Goal: Task Accomplishment & Management: Use online tool/utility

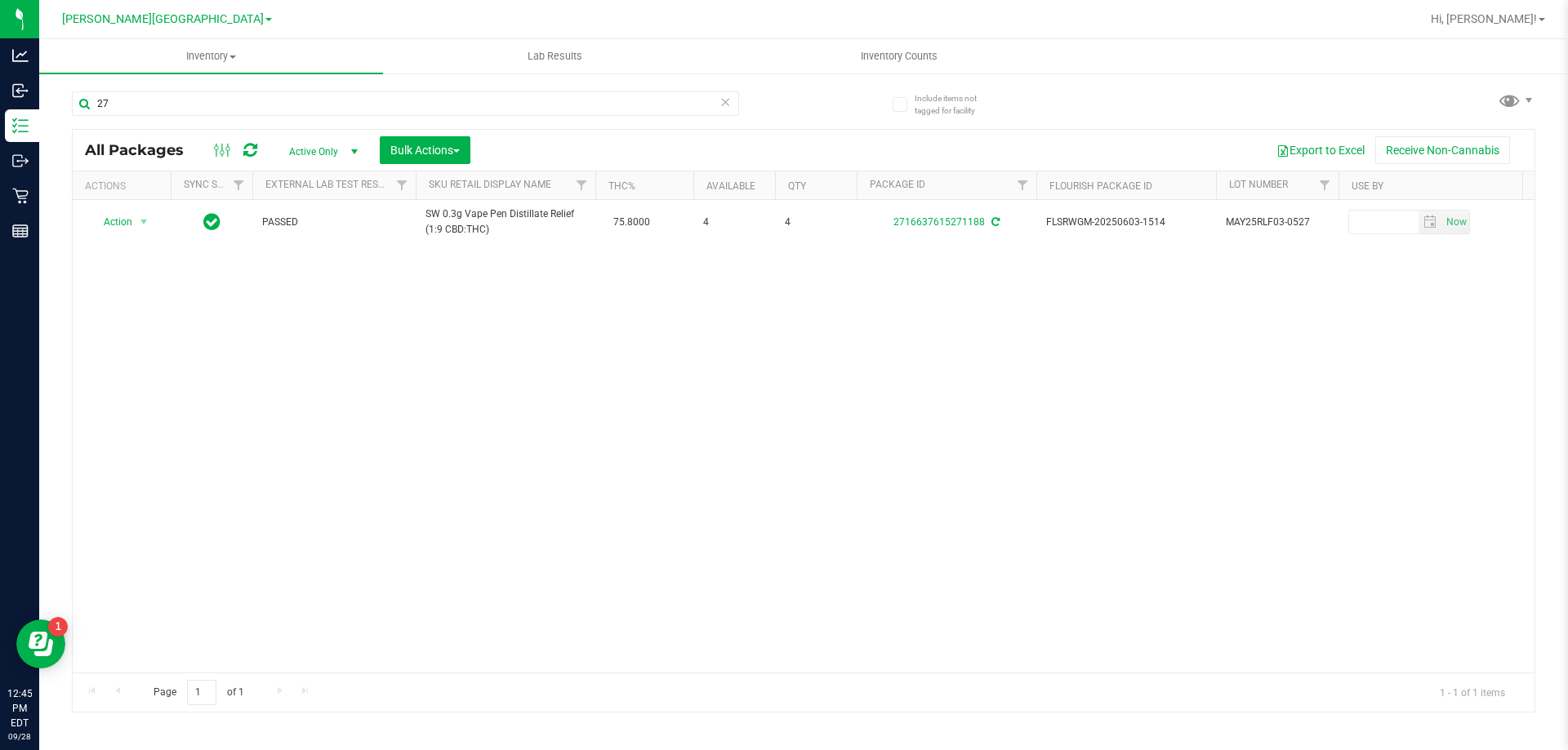
type input "2"
type input "2259605999253318"
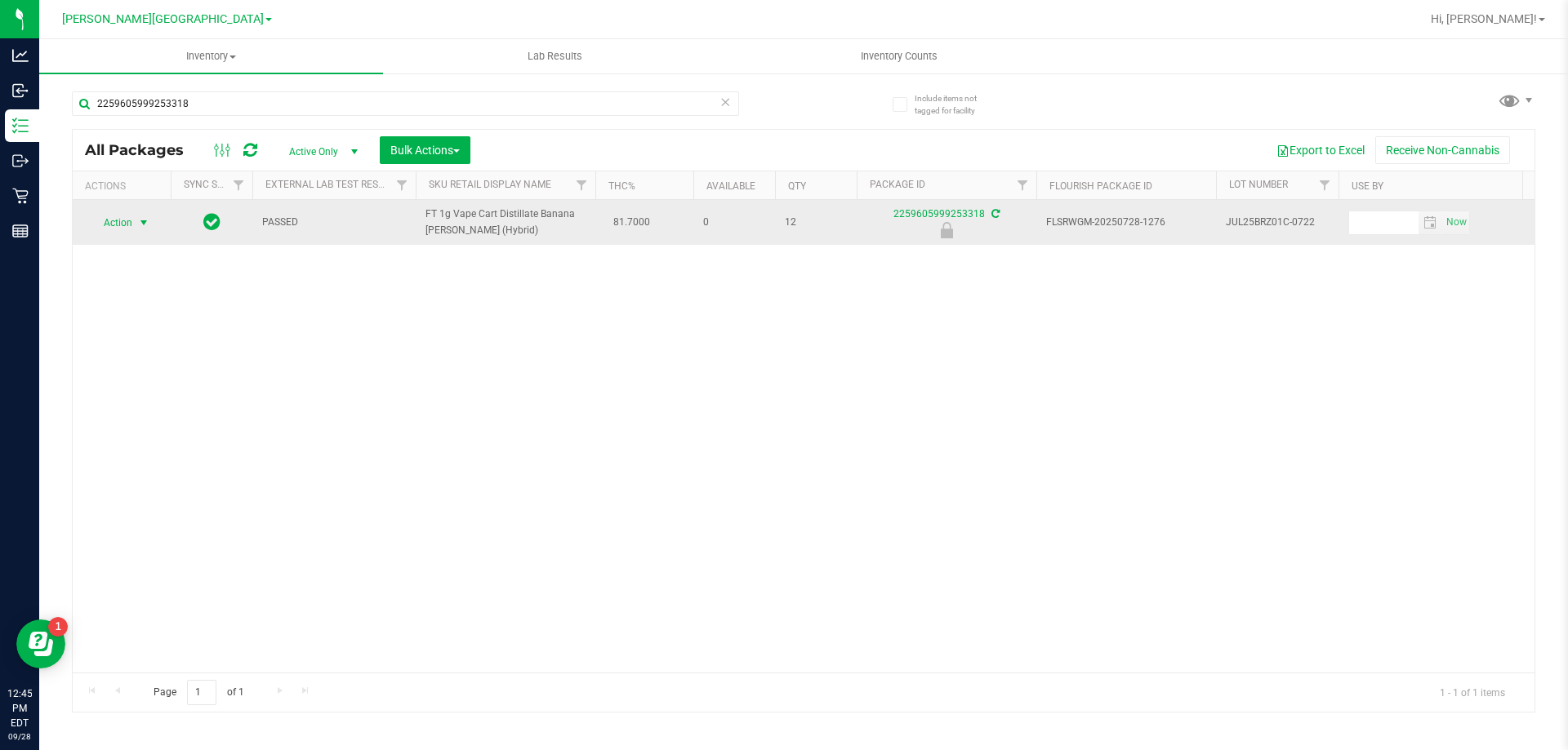
click at [140, 222] on span "select" at bounding box center [143, 222] width 13 height 13
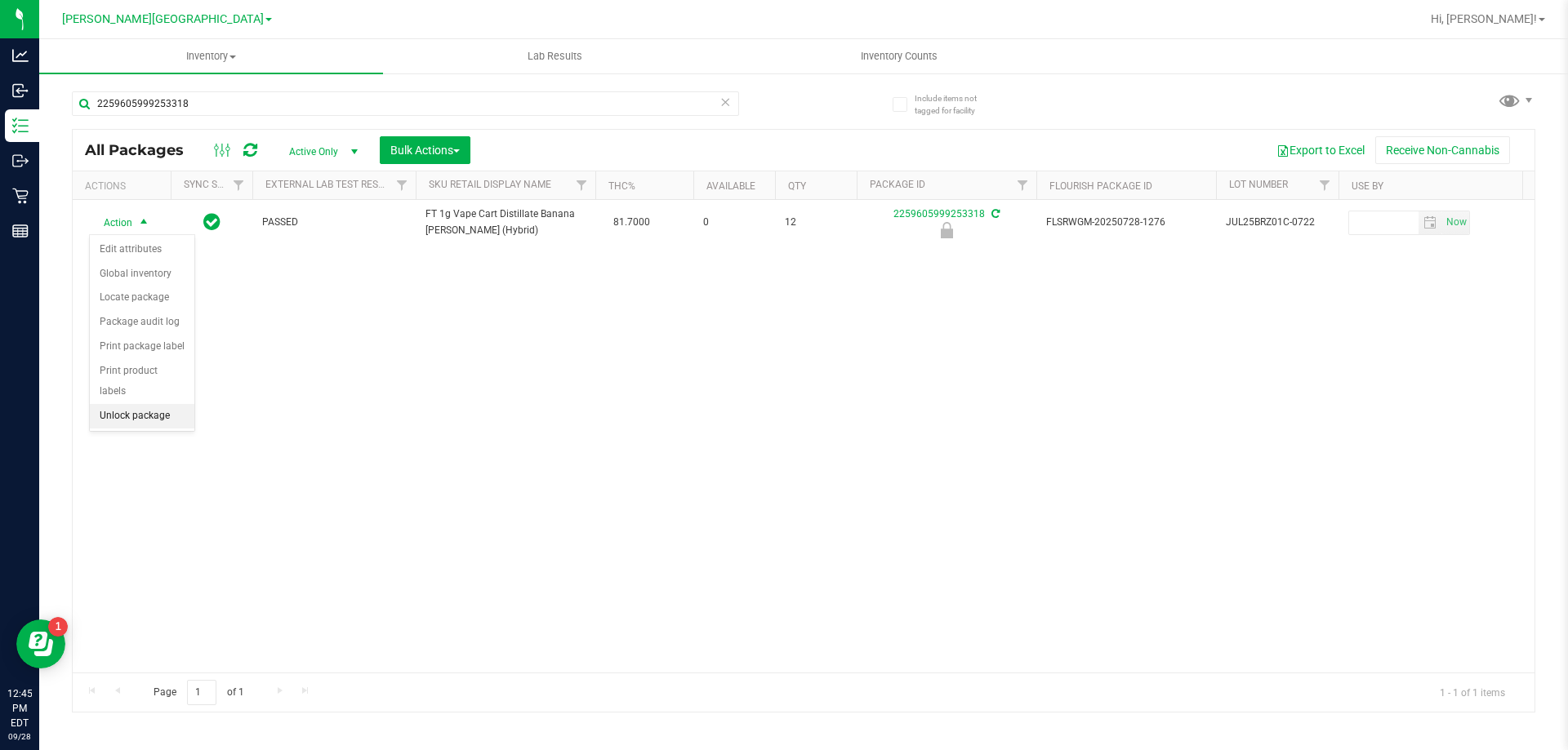
click at [134, 404] on li "Unlock package" at bounding box center [141, 416] width 105 height 25
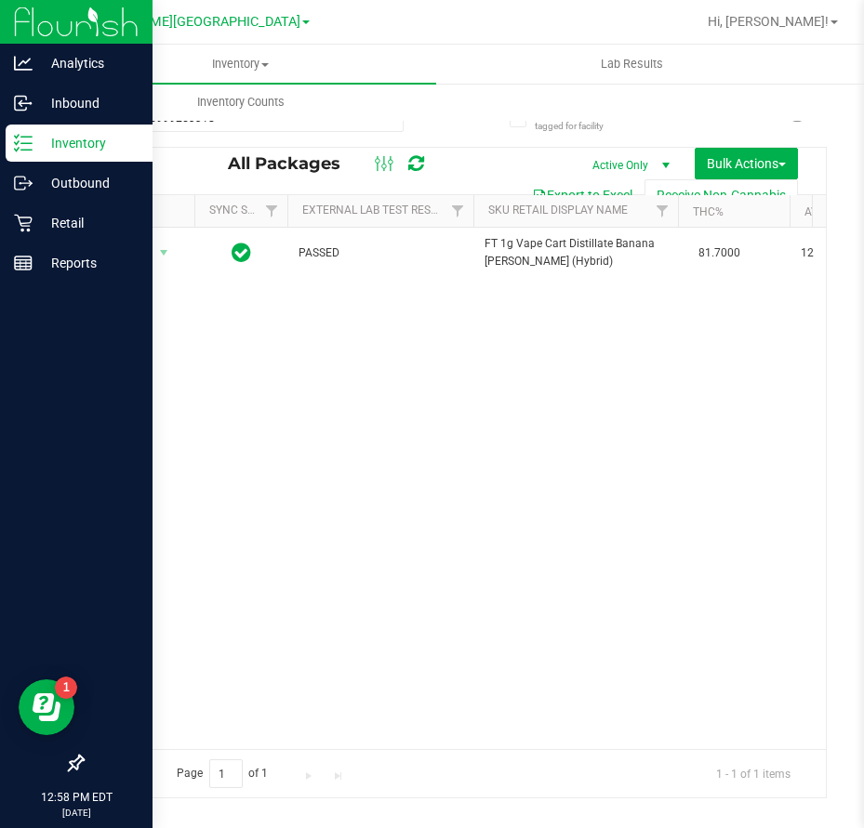
click at [25, 139] on icon at bounding box center [23, 143] width 19 height 19
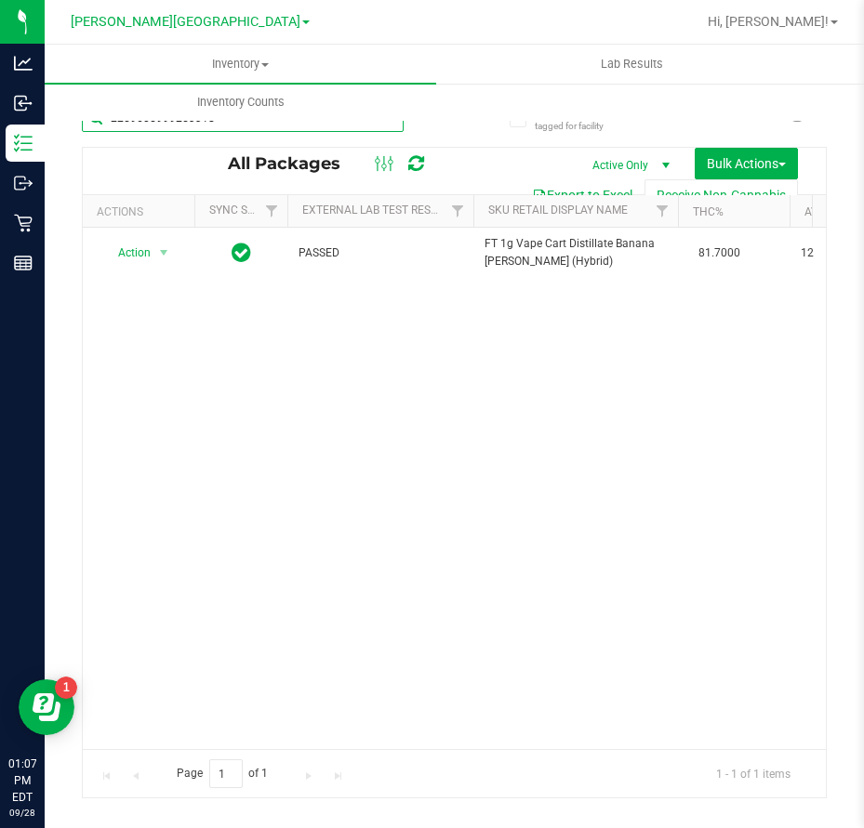
click at [326, 127] on input "2259605999253318" at bounding box center [243, 118] width 322 height 28
drag, startPoint x: 326, startPoint y: 127, endPoint x: 46, endPoint y: 121, distance: 280.9
click at [46, 121] on inventory "Inventory All packages All inventory Waste log Create inventory Lab Results Inv…" at bounding box center [454, 347] width 819 height 604
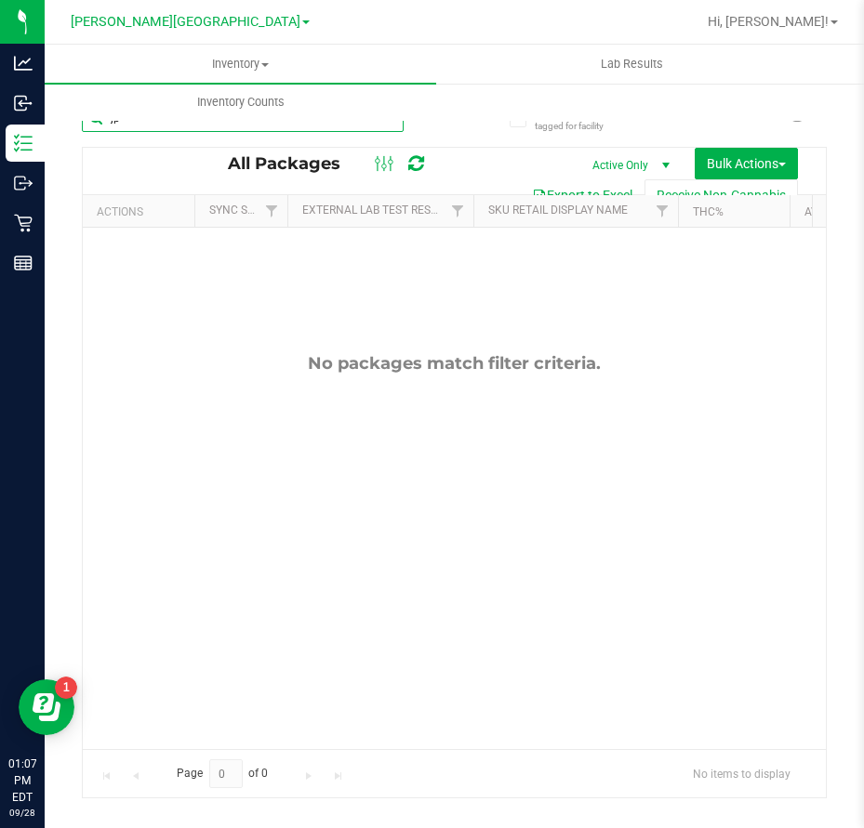
type input "j"
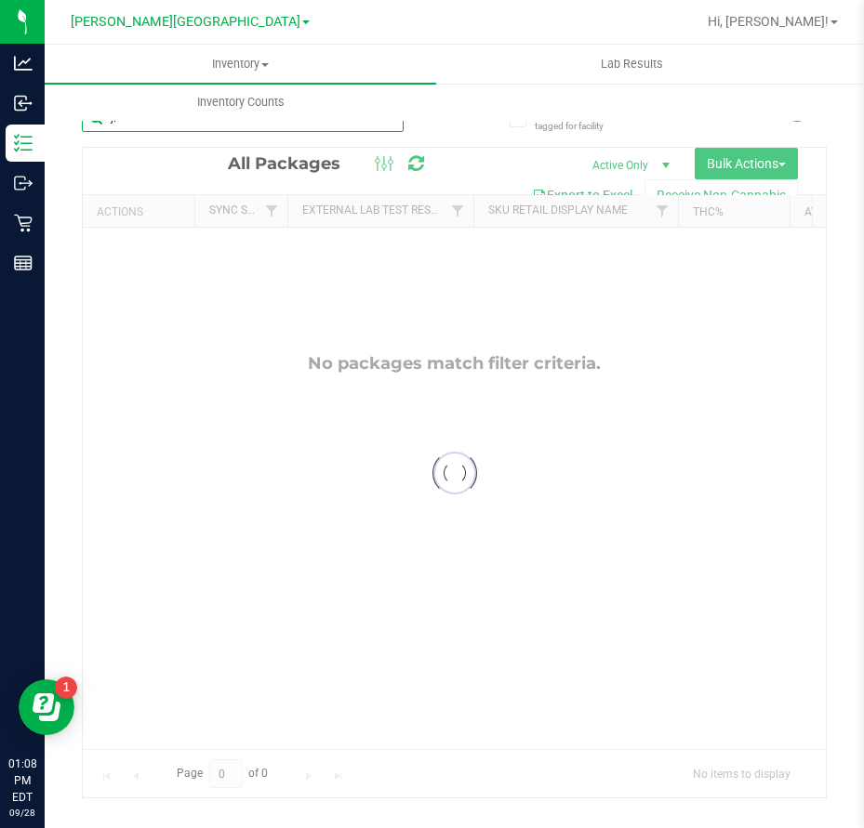
type input "j"
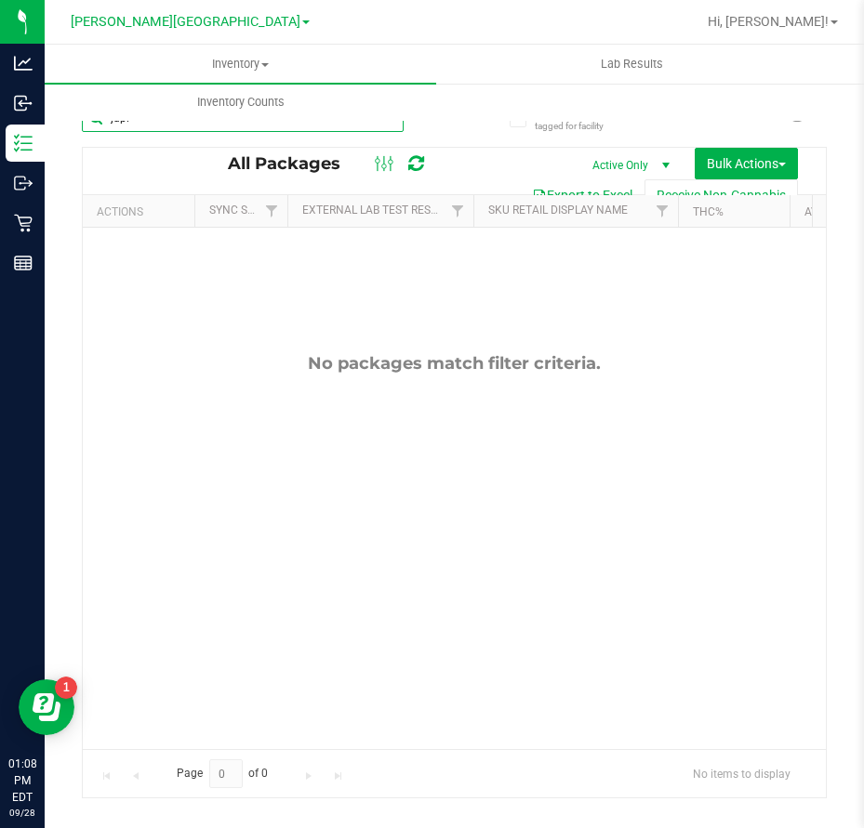
type input "jupit"
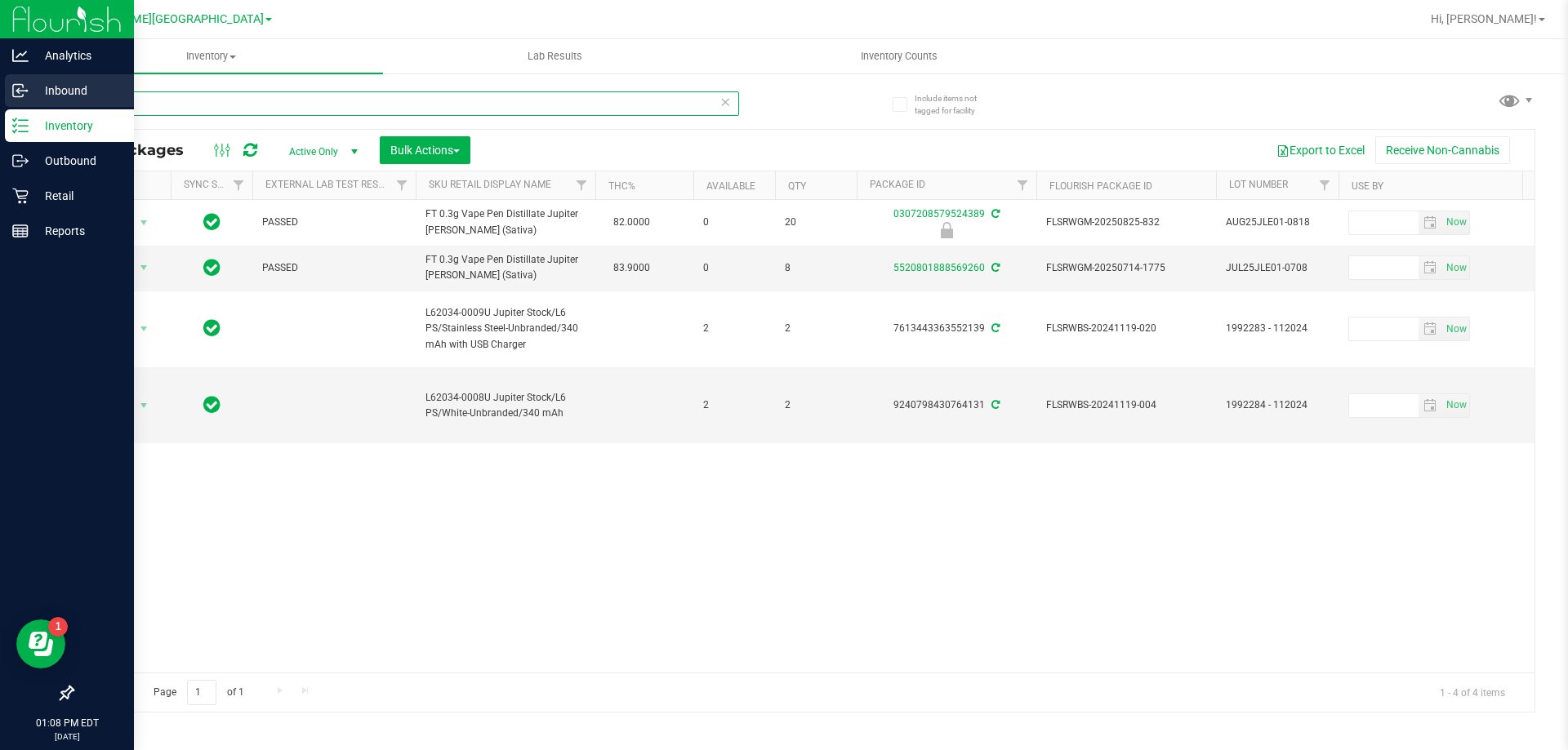
drag, startPoint x: 482, startPoint y: 110, endPoint x: 30, endPoint y: 105, distance: 452.0
click at [30, 105] on div "Analytics Inbound Inventory Outbound Retail Reports 01:08 PM EDT [DATE] 09/28 […" at bounding box center [784, 375] width 1568 height 750
type input "0307208579524389"
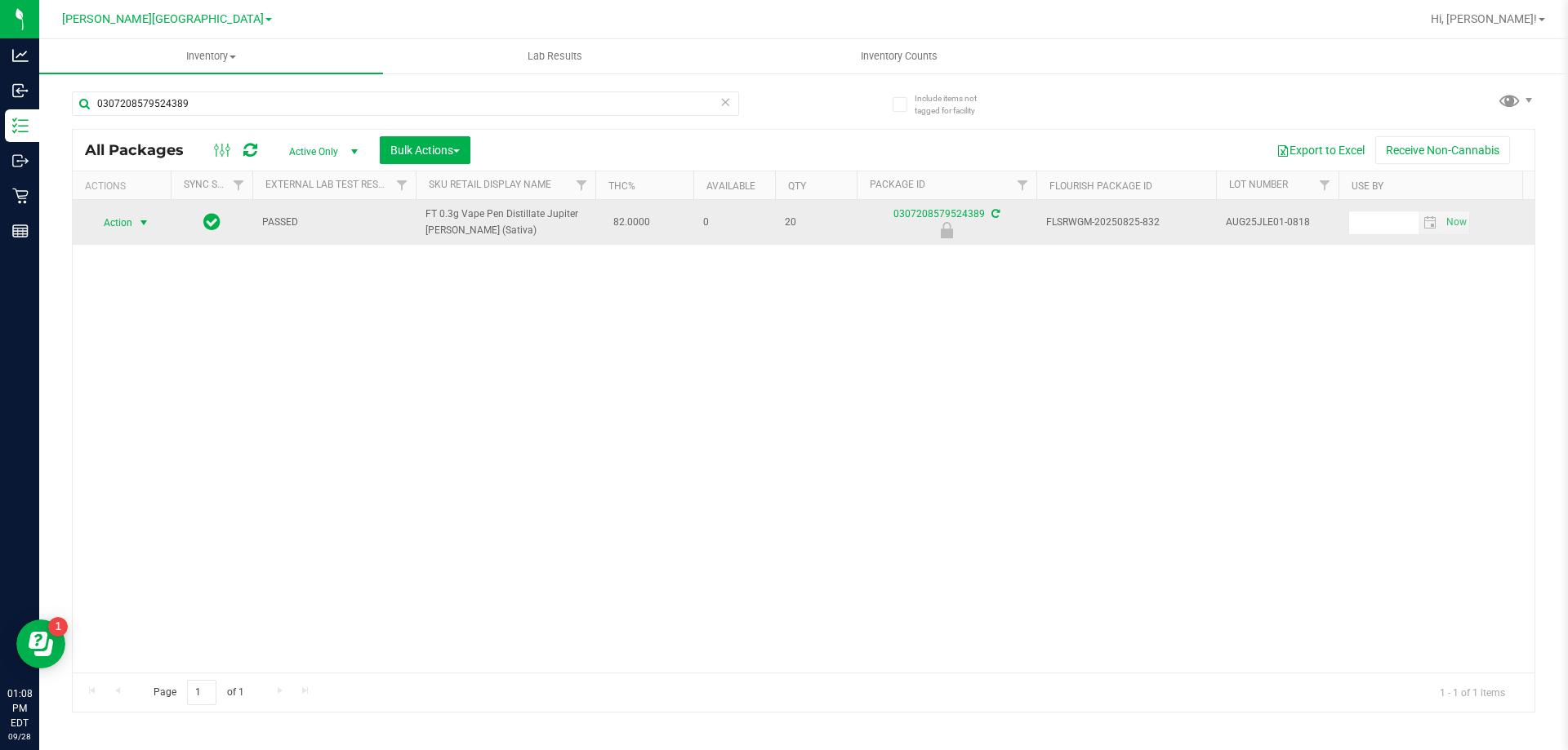
click at [112, 214] on span "Action" at bounding box center [111, 223] width 44 height 23
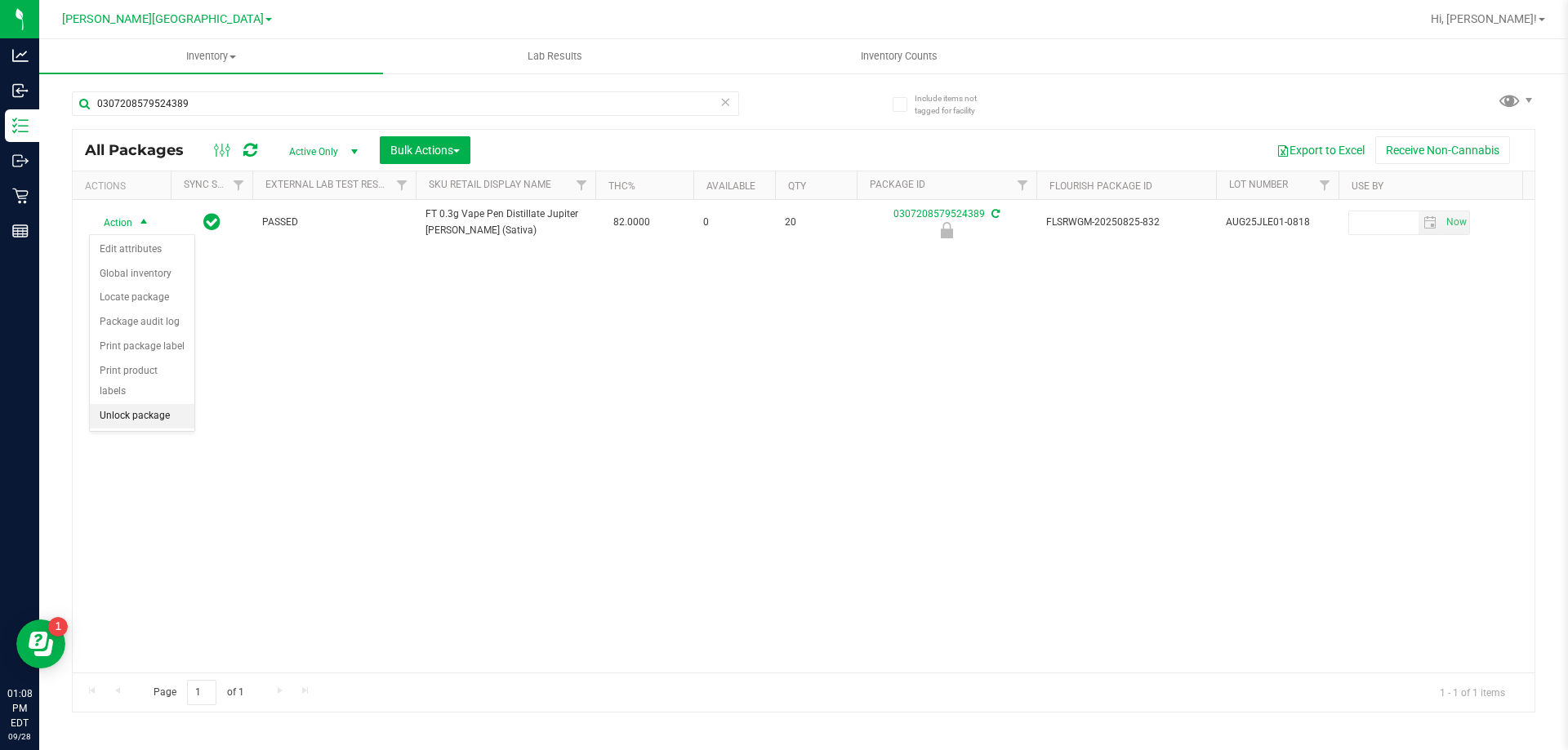
click at [137, 404] on li "Unlock package" at bounding box center [141, 416] width 105 height 25
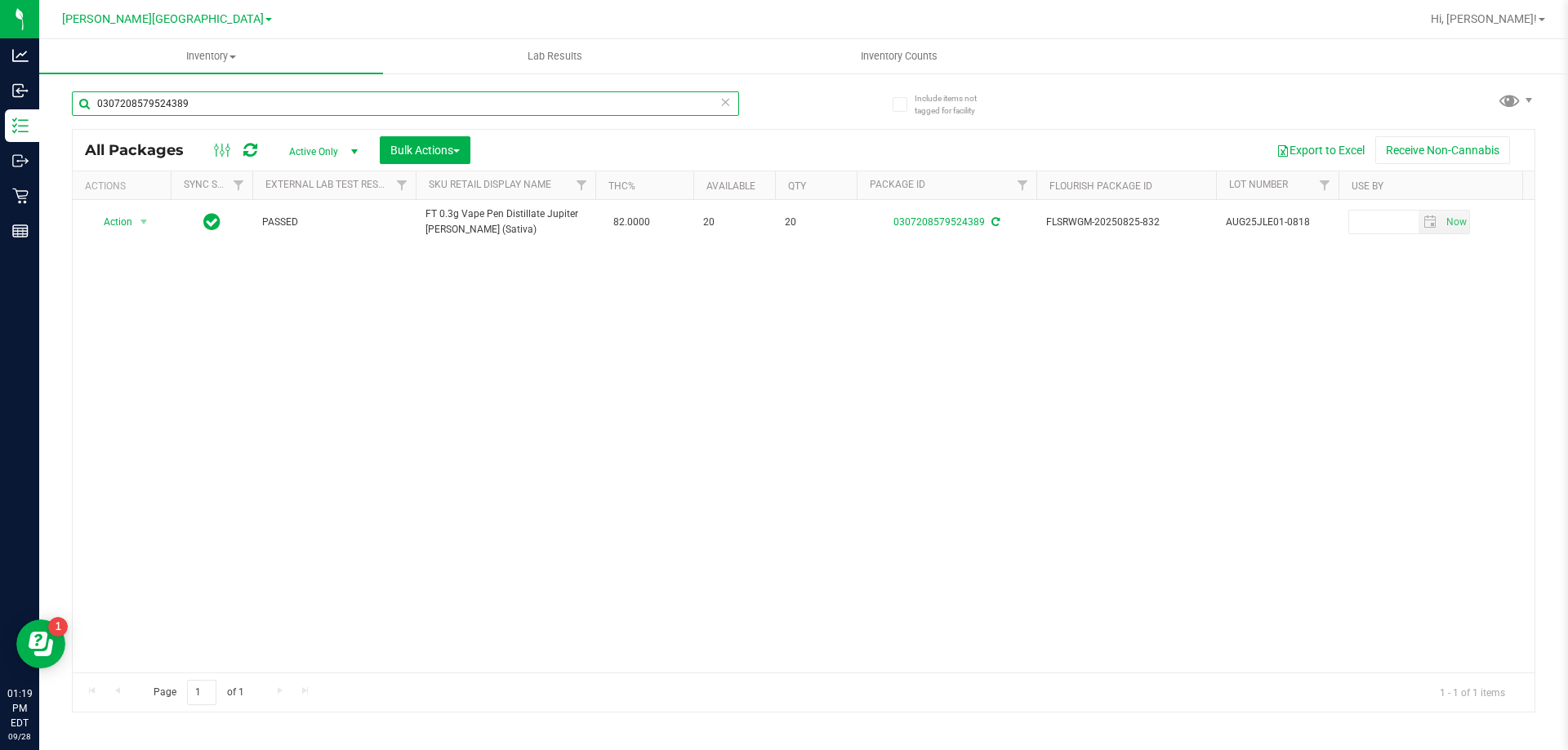
click at [253, 103] on input "0307208579524389" at bounding box center [406, 104] width 668 height 25
type input "0"
type input "4267598734445065"
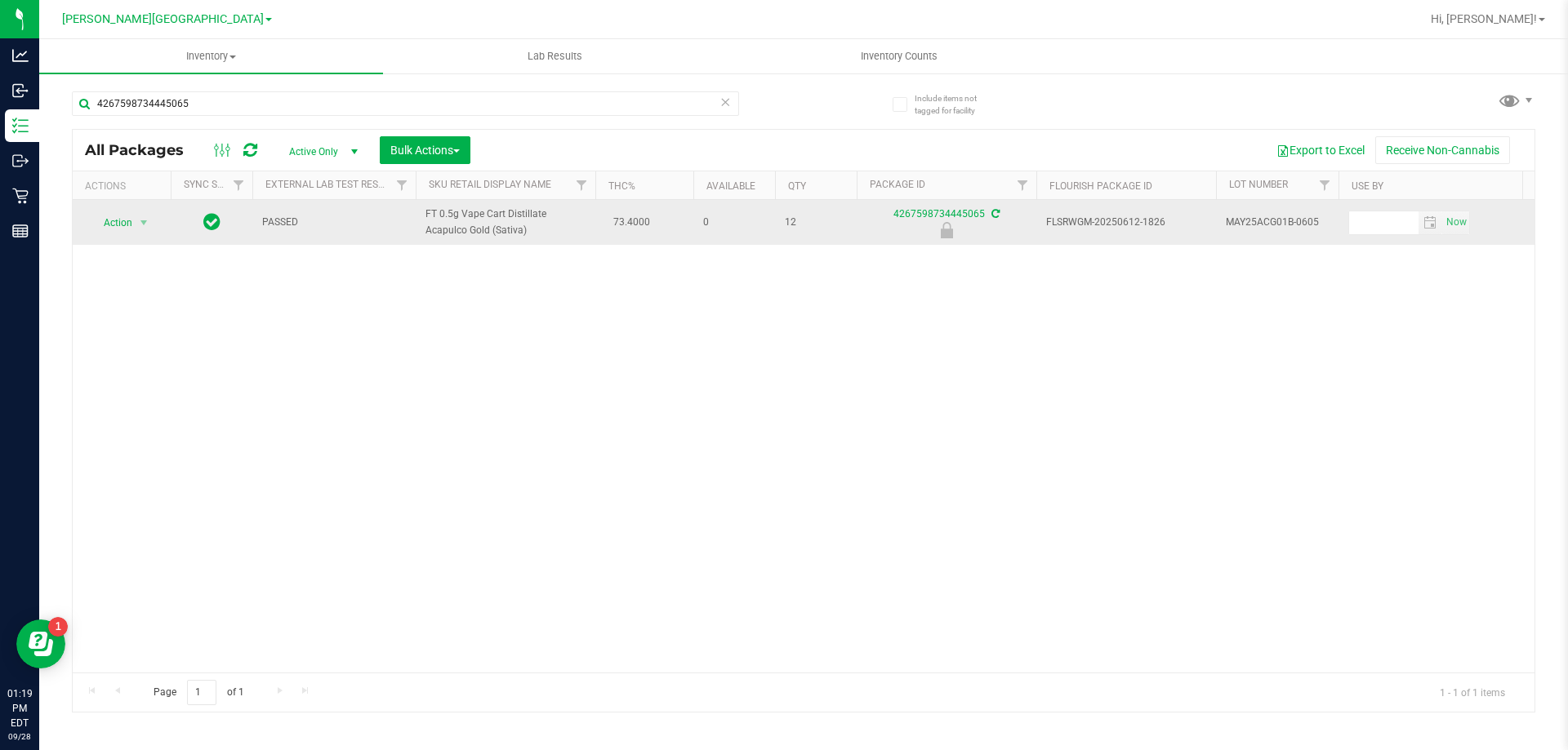
click at [118, 222] on span "Action" at bounding box center [111, 223] width 44 height 23
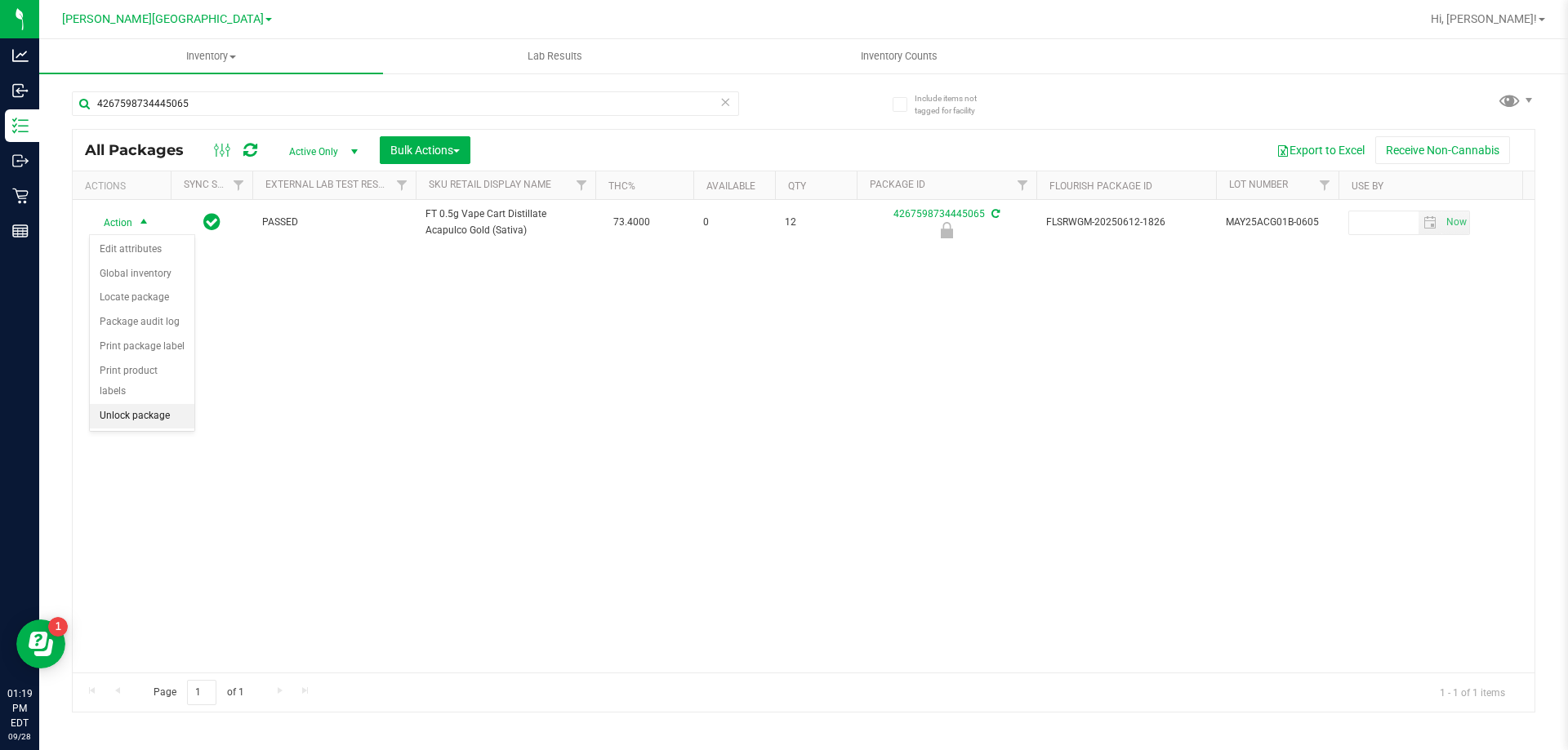
click at [135, 404] on li "Unlock package" at bounding box center [141, 416] width 105 height 25
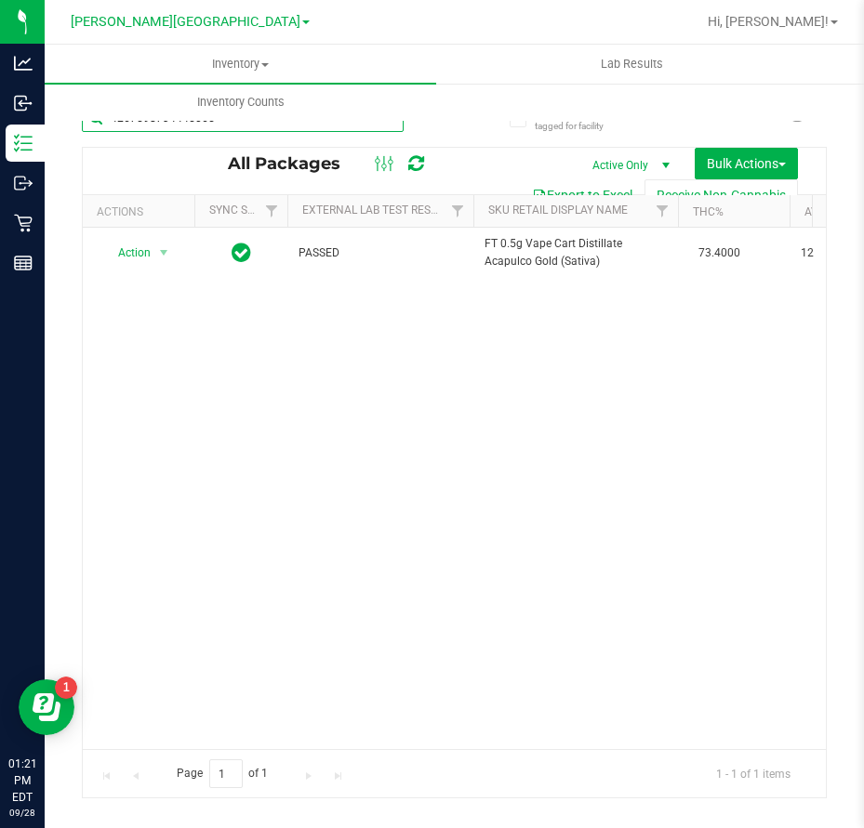
click at [232, 125] on input "4267598734445065" at bounding box center [243, 118] width 322 height 28
type input "4"
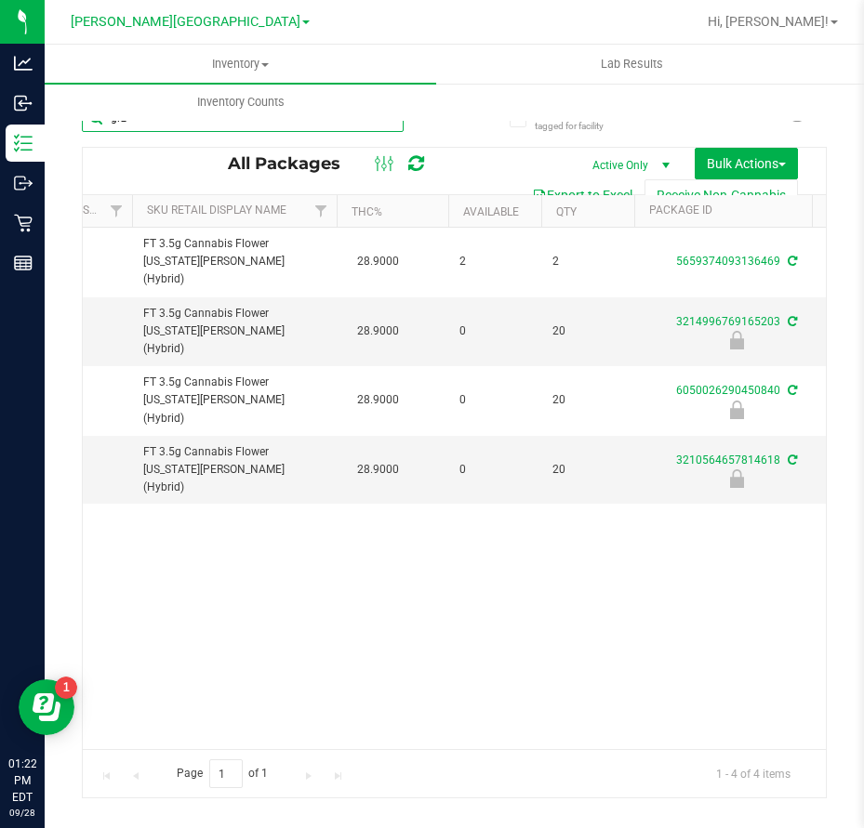
scroll to position [0, 353]
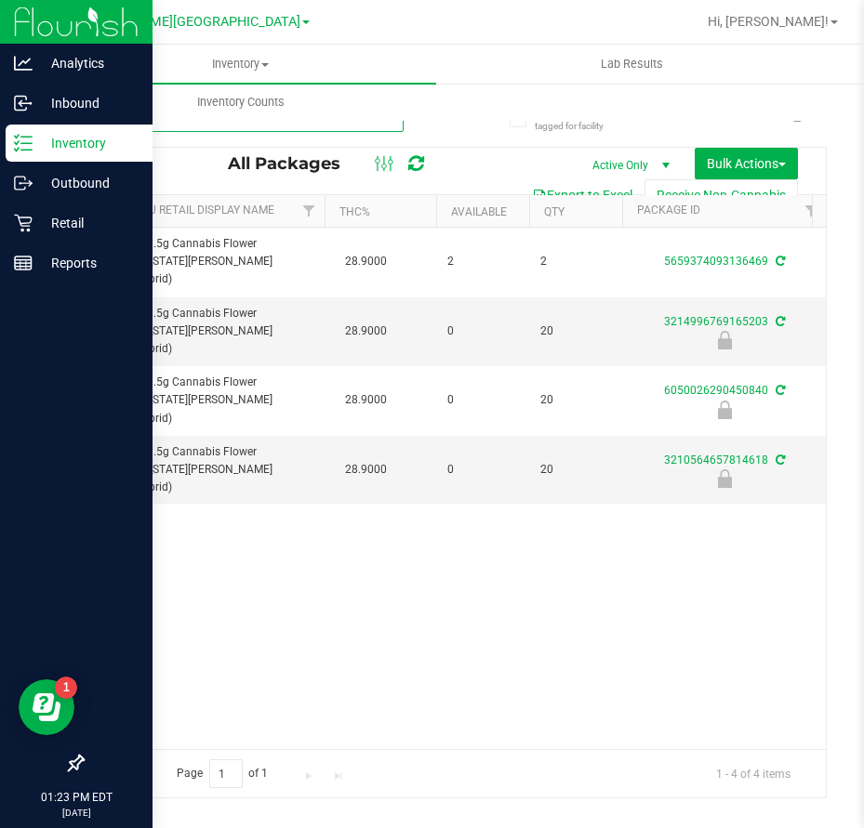
type input "grz"
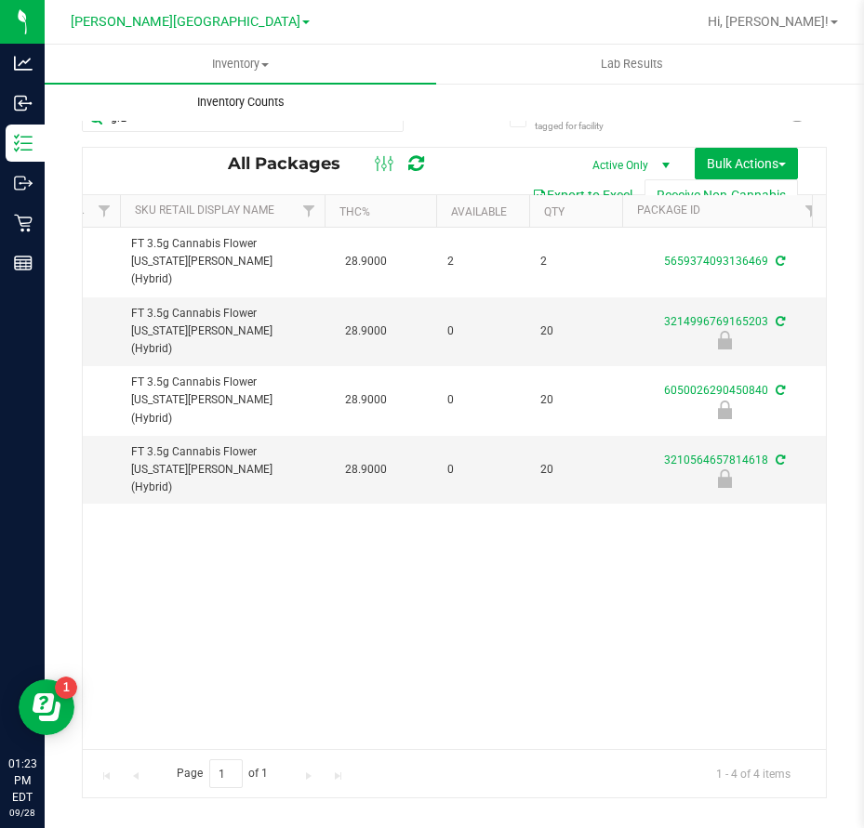
click at [148, 119] on uib-tab-heading "Inventory Counts" at bounding box center [241, 102] width 390 height 37
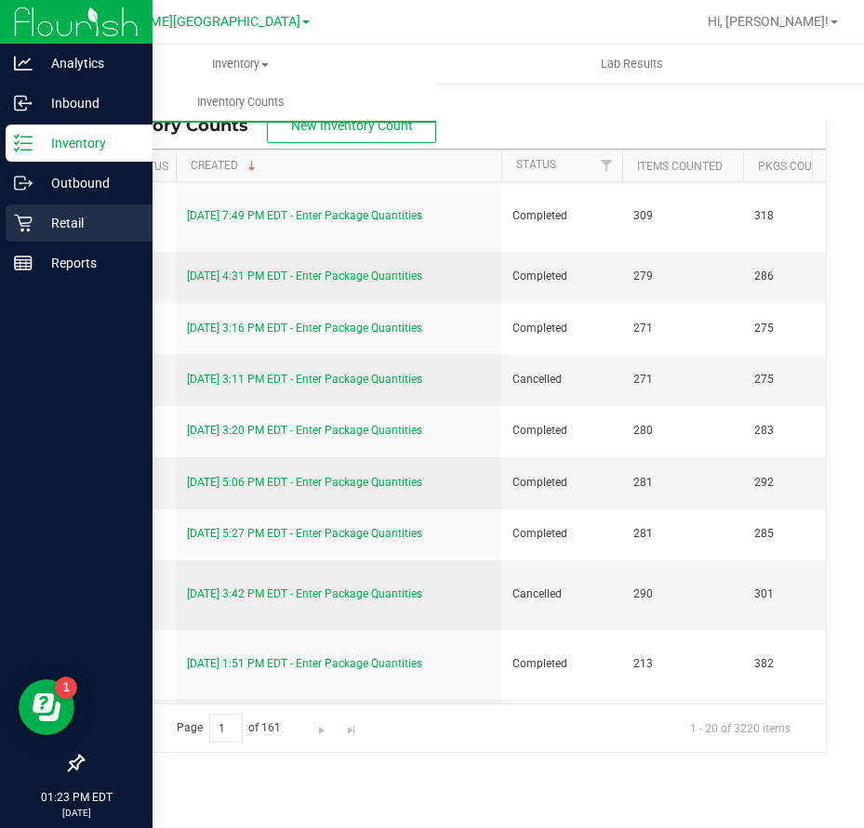
click at [24, 232] on div "Retail" at bounding box center [79, 223] width 147 height 37
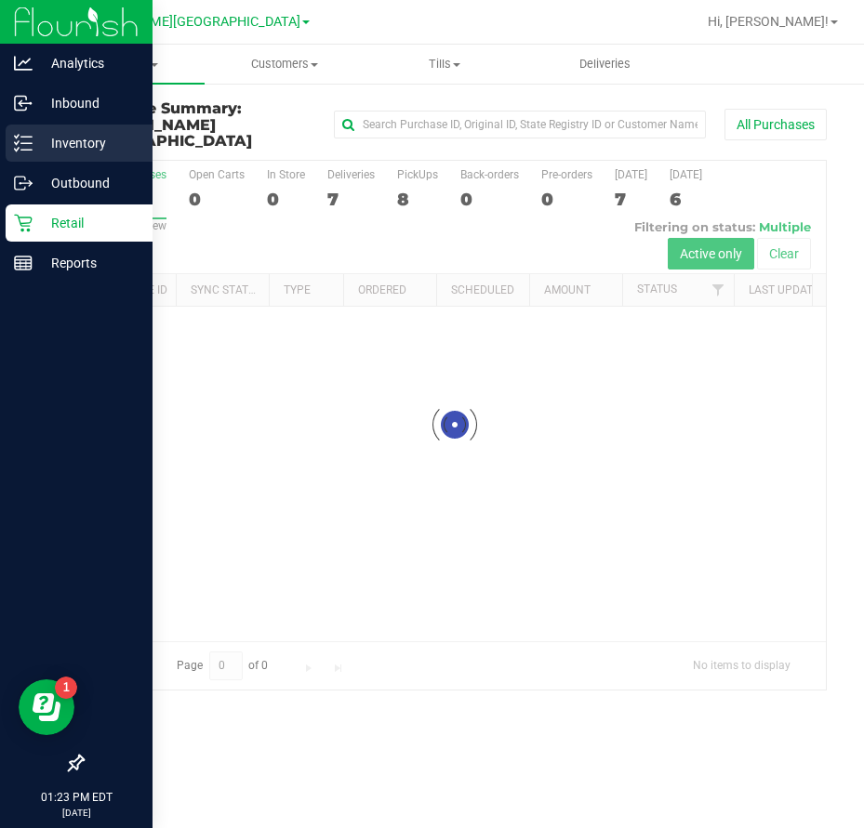
click at [54, 147] on p "Inventory" at bounding box center [89, 143] width 112 height 22
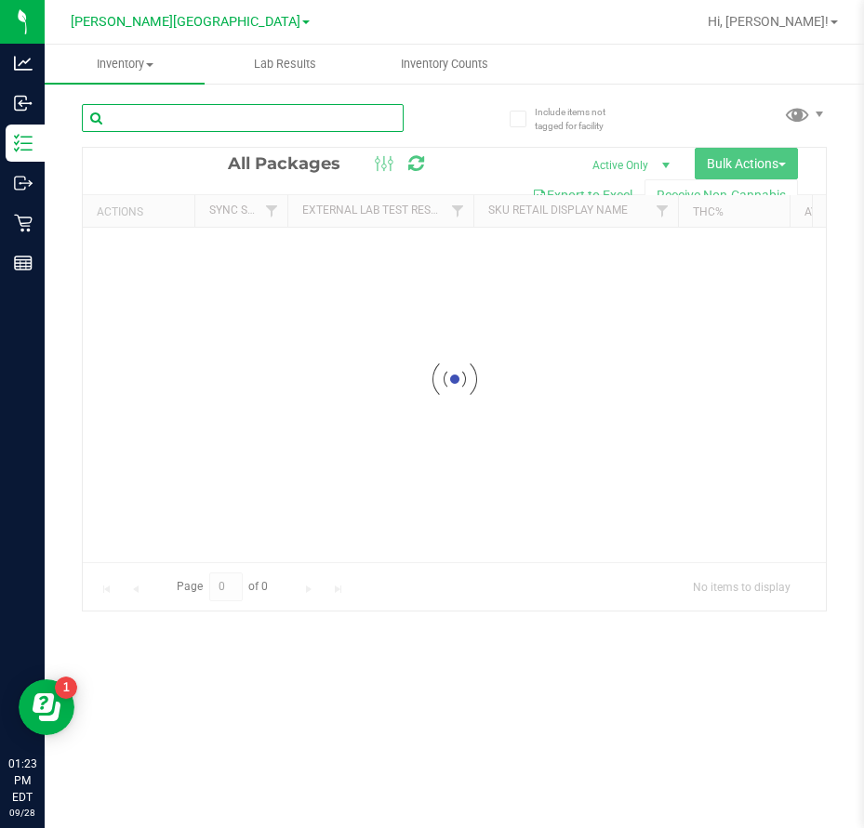
click at [182, 110] on input "text" at bounding box center [243, 118] width 322 height 28
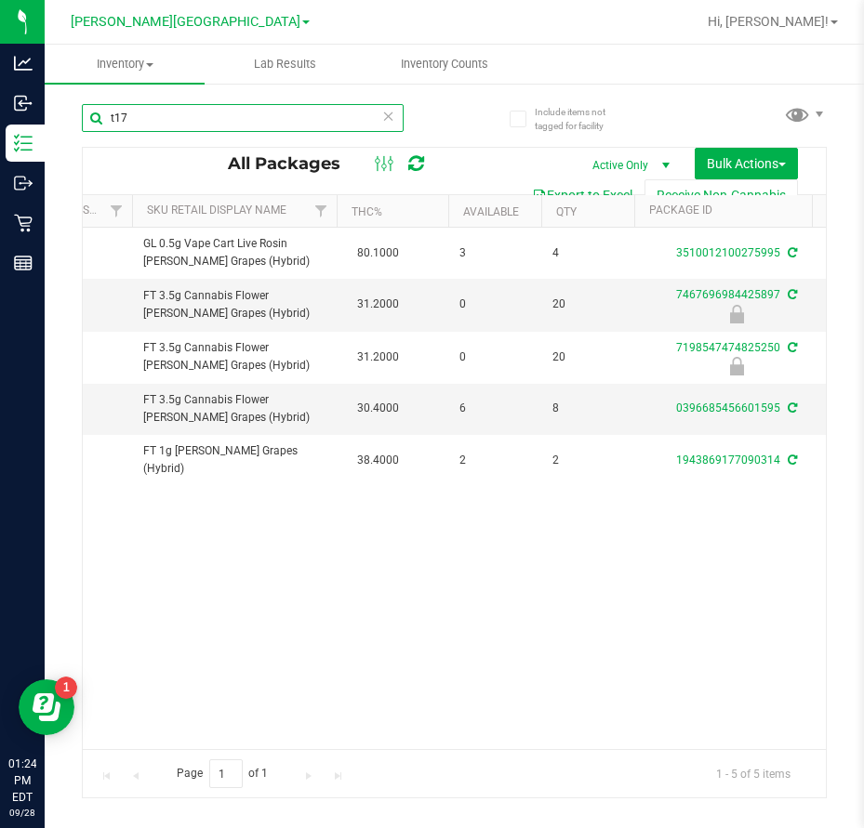
scroll to position [0, 414]
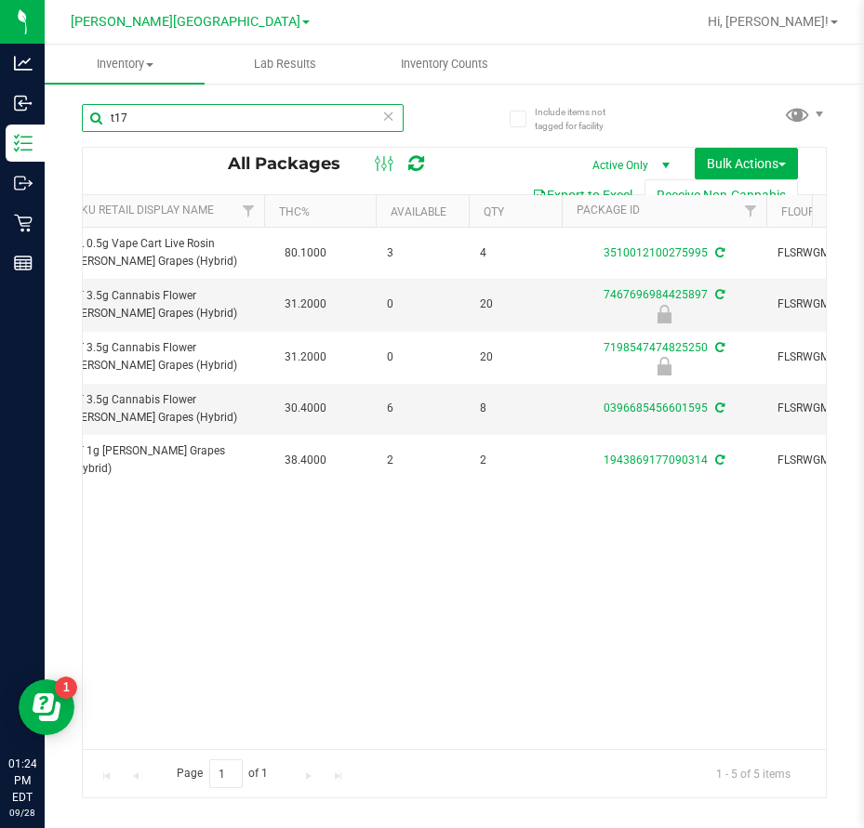
click at [196, 112] on input "t17" at bounding box center [243, 118] width 322 height 28
type input "t"
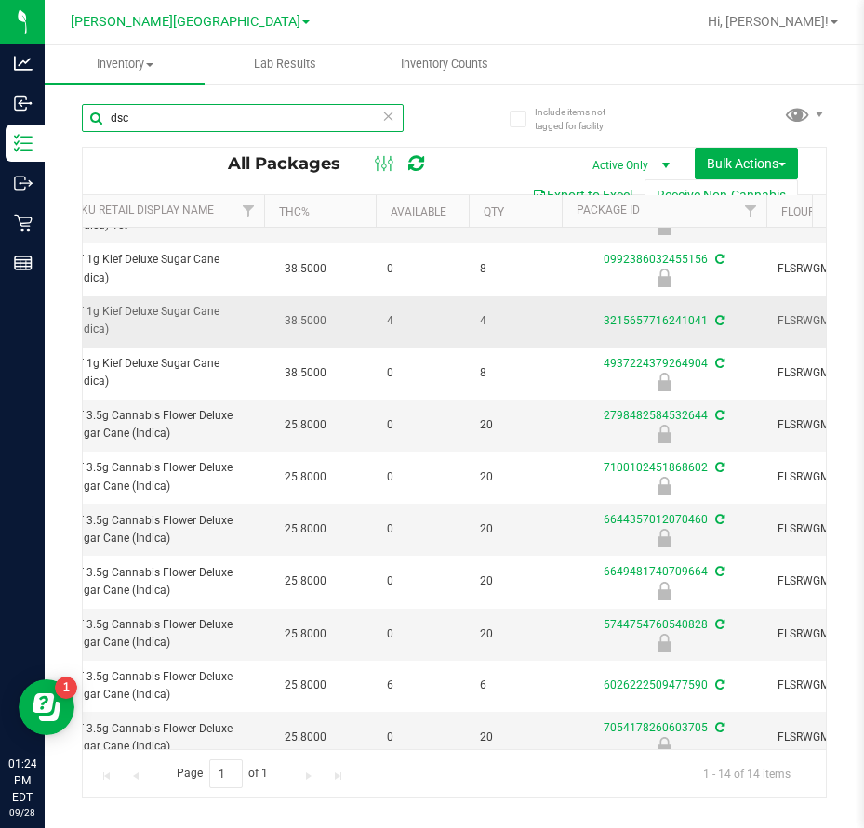
scroll to position [220, 414]
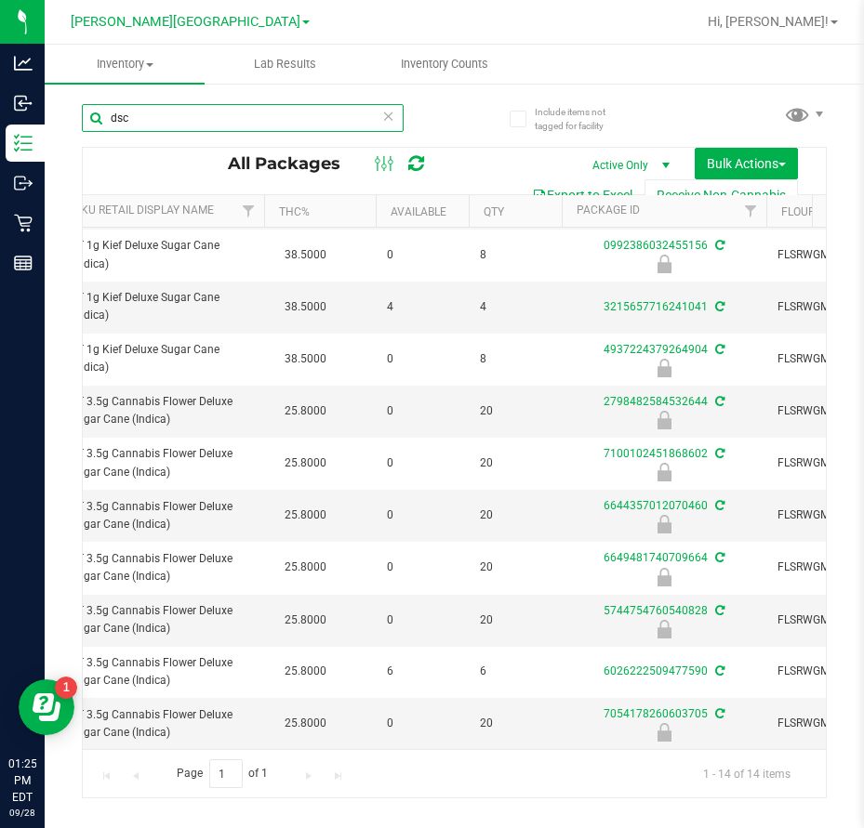
click at [193, 109] on input "dsc" at bounding box center [243, 118] width 322 height 28
type input "d"
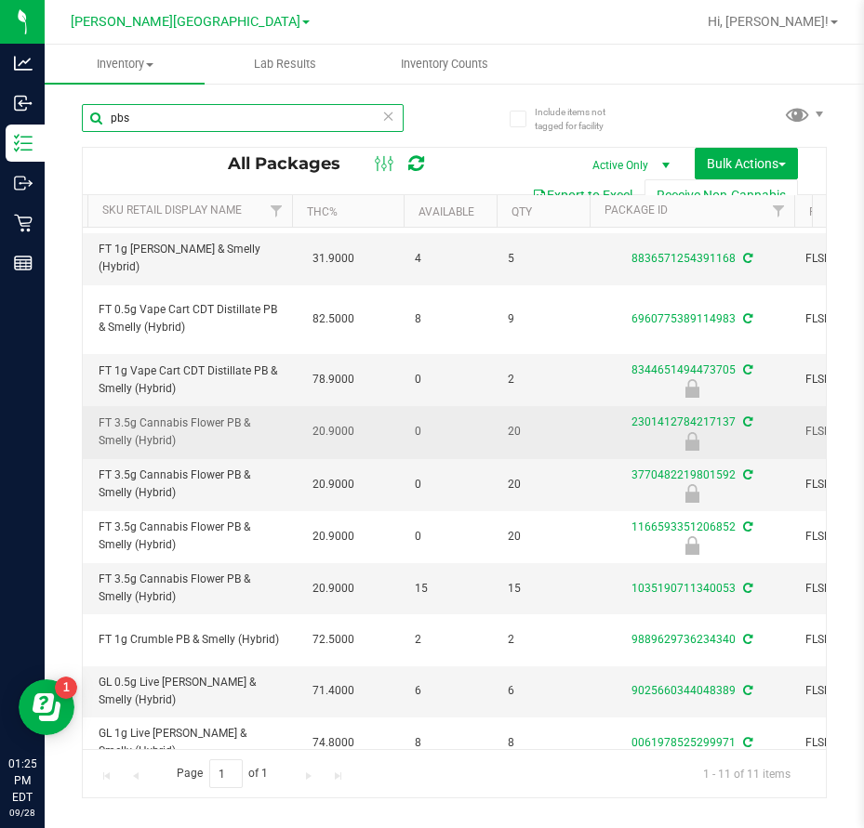
scroll to position [72, 386]
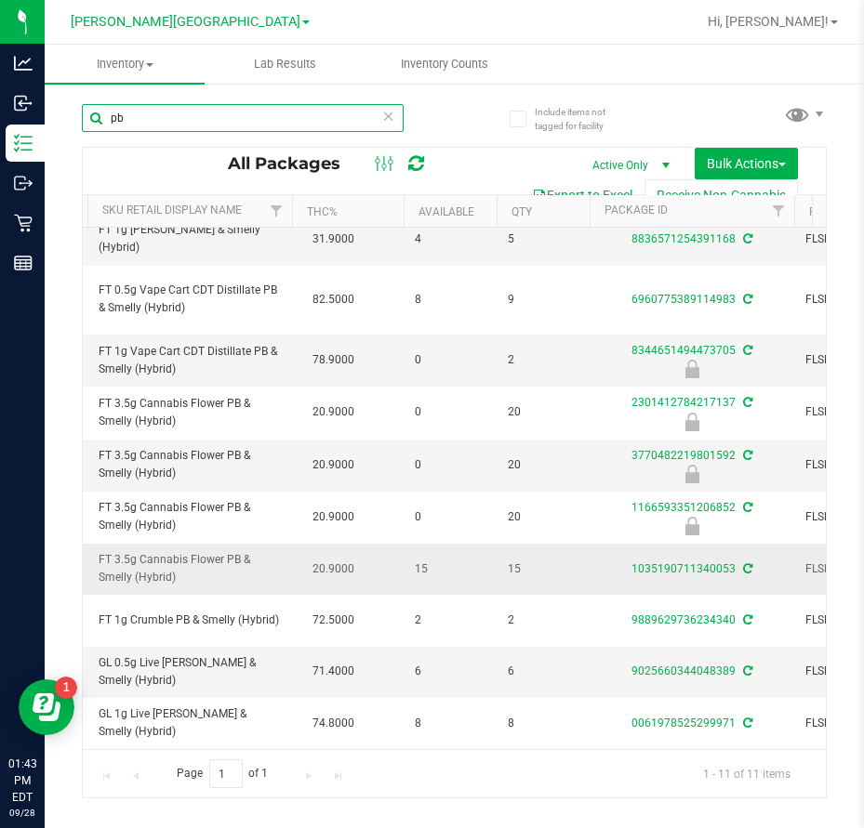
type input "p"
type input "jgn"
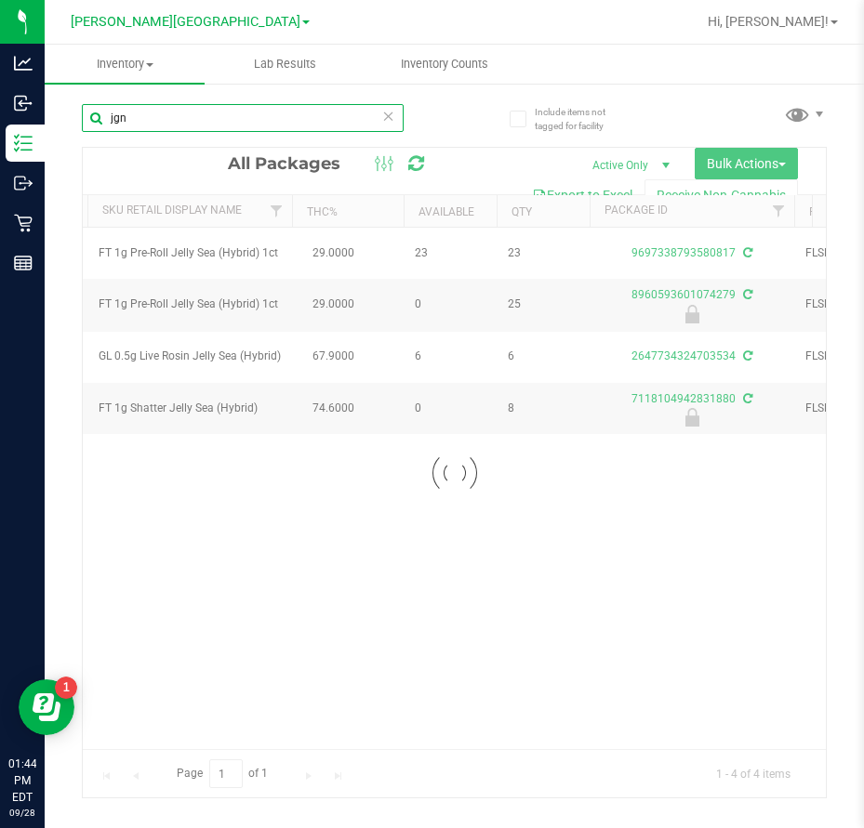
scroll to position [0, 386]
